Goal: Task Accomplishment & Management: Manage account settings

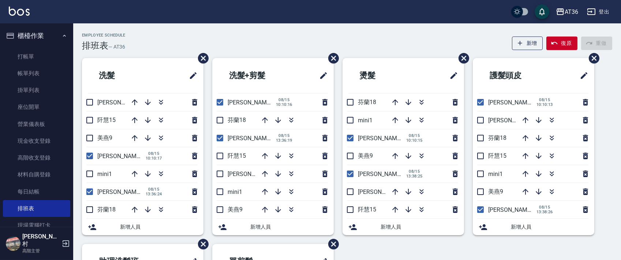
scroll to position [146, 0]
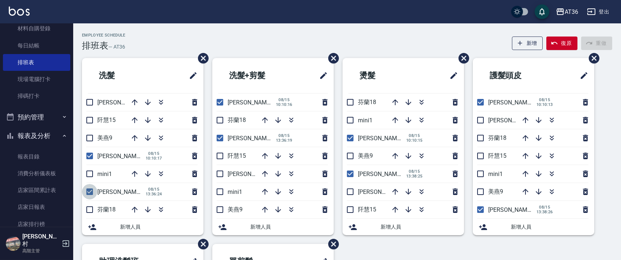
drag, startPoint x: 84, startPoint y: 189, endPoint x: 253, endPoint y: 113, distance: 185.5
click at [84, 192] on input "checkbox" at bounding box center [89, 191] width 15 height 15
checkbox input "false"
click at [218, 139] on input "checkbox" at bounding box center [219, 138] width 15 height 15
checkbox input "false"
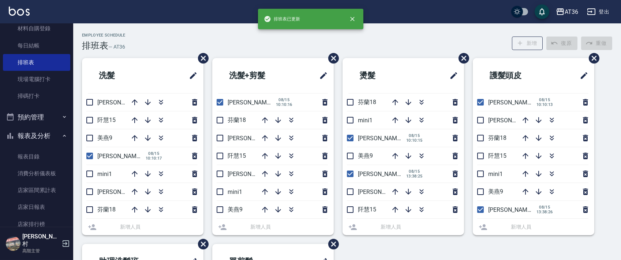
click at [350, 176] on input "checkbox" at bounding box center [349, 173] width 15 height 15
checkbox input "false"
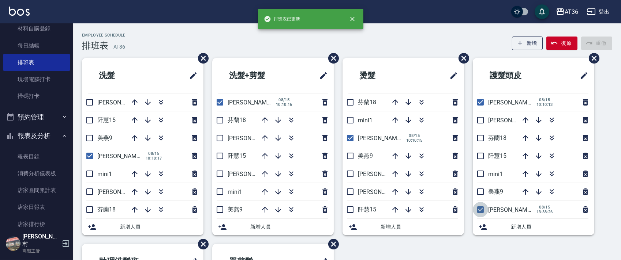
drag, startPoint x: 477, startPoint y: 211, endPoint x: 293, endPoint y: 124, distance: 203.5
click at [477, 211] on input "checkbox" at bounding box center [480, 209] width 15 height 15
checkbox input "false"
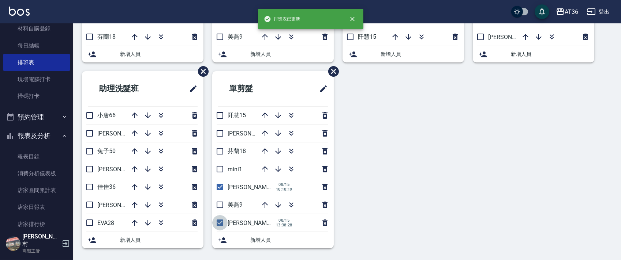
drag, startPoint x: 219, startPoint y: 224, endPoint x: 234, endPoint y: 181, distance: 45.3
click at [220, 224] on input "checkbox" at bounding box center [219, 222] width 15 height 15
checkbox input "false"
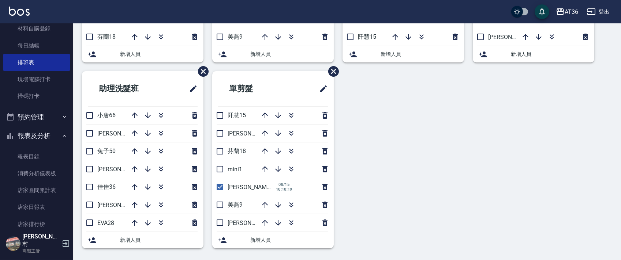
scroll to position [0, 0]
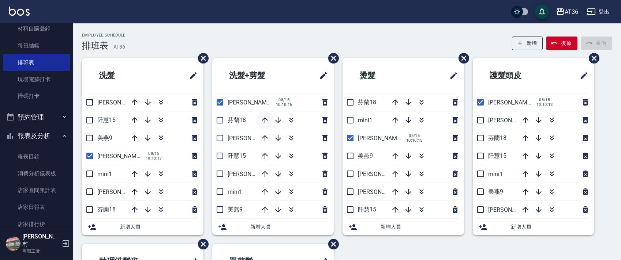
click at [263, 120] on icon "button" at bounding box center [265, 120] width 6 height 6
click at [397, 102] on icon "button" at bounding box center [395, 102] width 6 height 6
